Goal: Navigation & Orientation: Find specific page/section

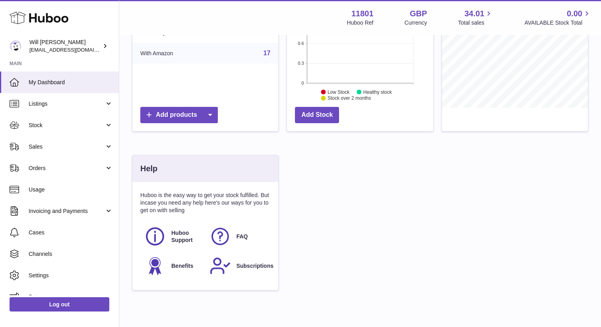
scroll to position [271, 0]
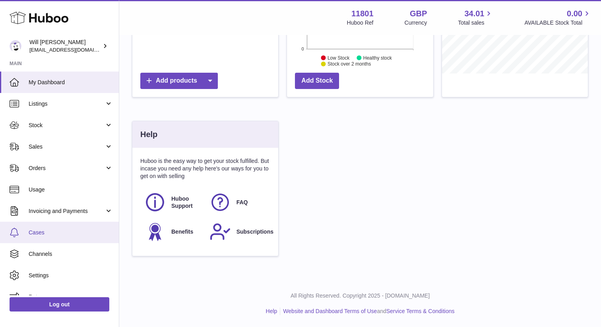
click at [57, 235] on span "Cases" at bounding box center [71, 233] width 84 height 8
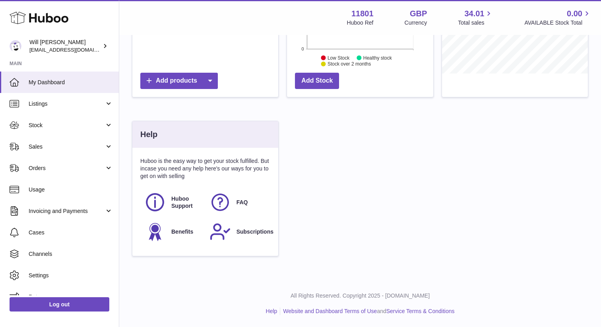
scroll to position [0, 0]
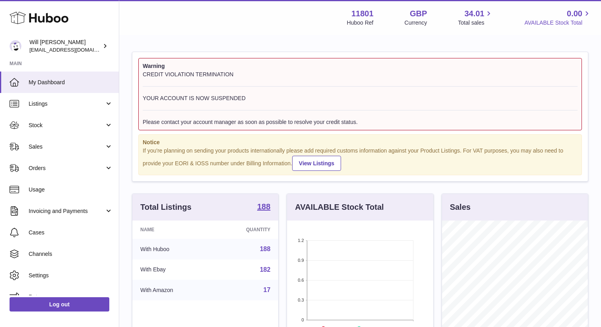
click at [575, 12] on span "0.00" at bounding box center [575, 13] width 16 height 11
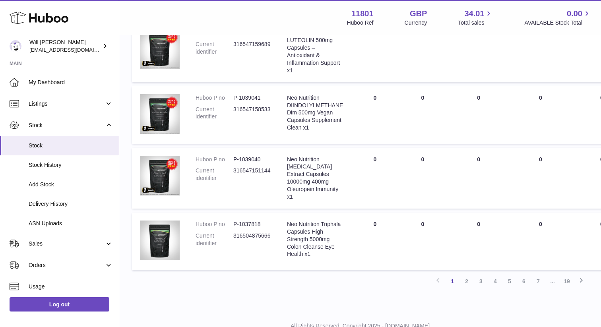
scroll to position [521, 0]
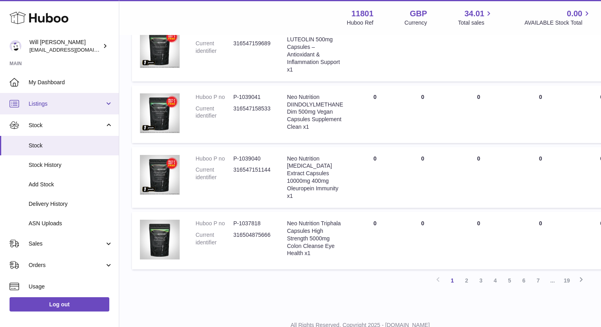
click at [59, 103] on span "Listings" at bounding box center [67, 104] width 76 height 8
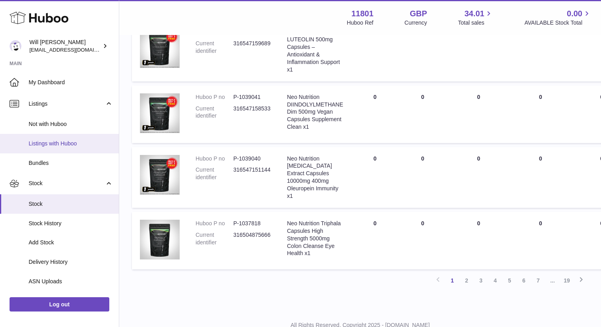
click at [51, 147] on span "Listings with Huboo" at bounding box center [71, 144] width 84 height 8
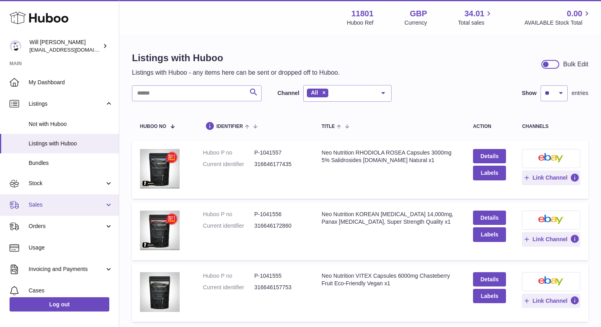
scroll to position [70, 0]
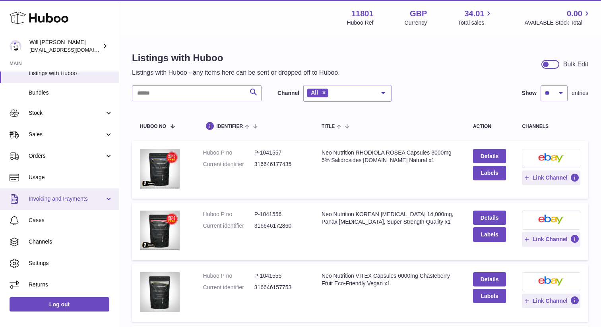
click at [45, 201] on span "Invoicing and Payments" at bounding box center [67, 199] width 76 height 8
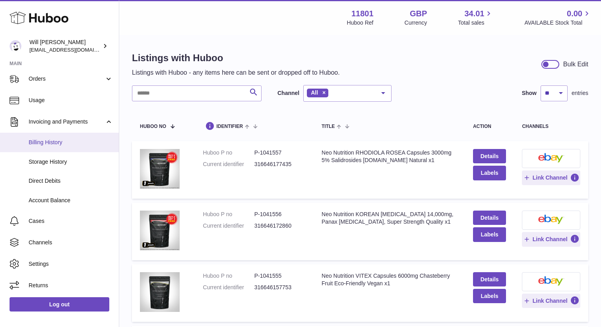
scroll to position [148, 0]
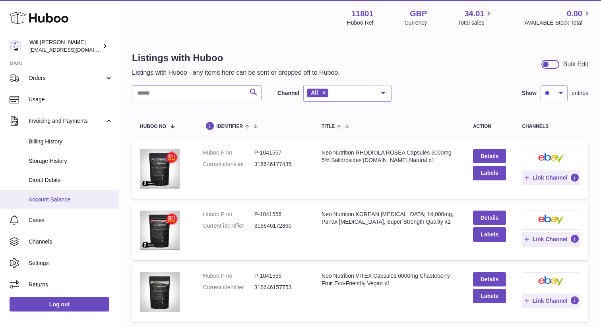
click at [50, 196] on span "Account Balance" at bounding box center [71, 200] width 84 height 8
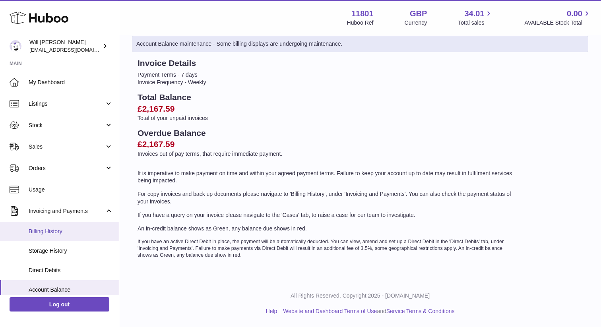
scroll to position [90, 0]
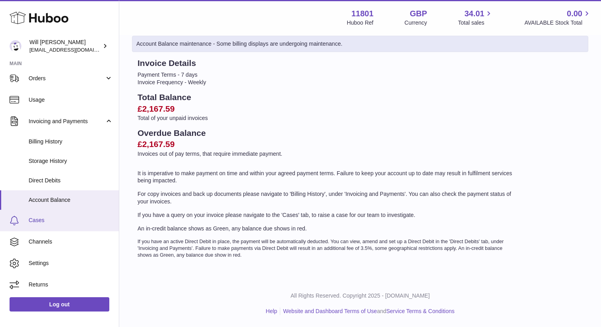
click at [57, 226] on link "Cases" at bounding box center [59, 220] width 119 height 21
